Goal: Information Seeking & Learning: Learn about a topic

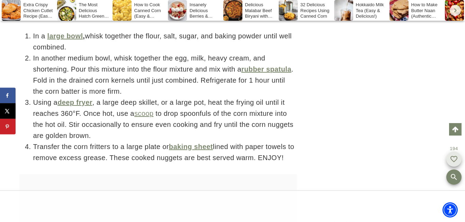
click at [454, 158] on slick-fab at bounding box center [453, 159] width 15 height 15
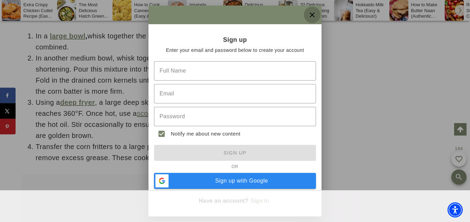
click at [310, 14] on cf-icon "close" at bounding box center [312, 15] width 8 height 8
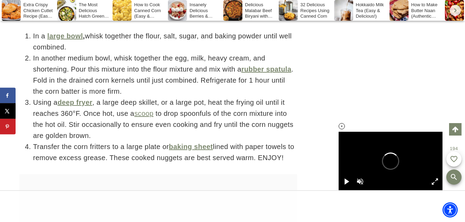
click at [417, 152] on div at bounding box center [390, 161] width 104 height 58
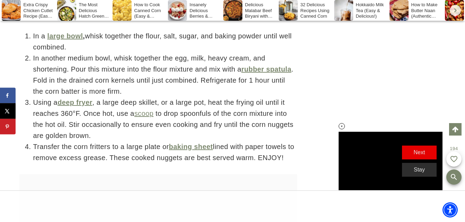
click at [419, 155] on span "next" at bounding box center [418, 152] width 11 height 6
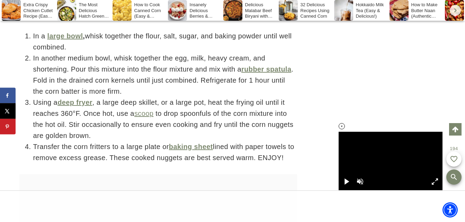
click at [343, 182] on div at bounding box center [346, 181] width 12 height 12
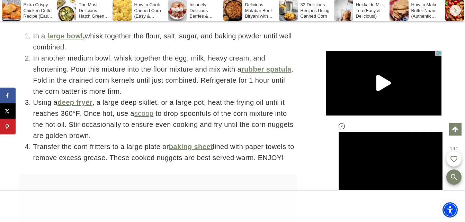
drag, startPoint x: 117, startPoint y: 161, endPoint x: 121, endPoint y: 156, distance: 5.9
click at [121, 156] on li "Transfer the corn fritters to a large plate or baking sheet lined with paper to…" at bounding box center [165, 152] width 264 height 22
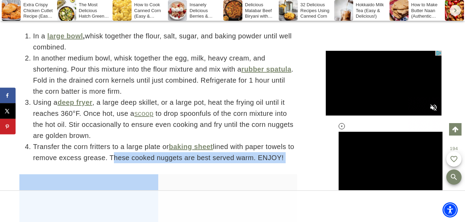
drag, startPoint x: 121, startPoint y: 156, endPoint x: 295, endPoint y: 165, distance: 174.6
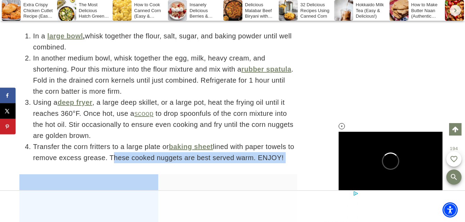
click at [243, 157] on li "Transfer the corn fritters to a large plate or baking sheet lined with paper to…" at bounding box center [165, 152] width 264 height 22
